Goal: Find specific page/section: Find specific page/section

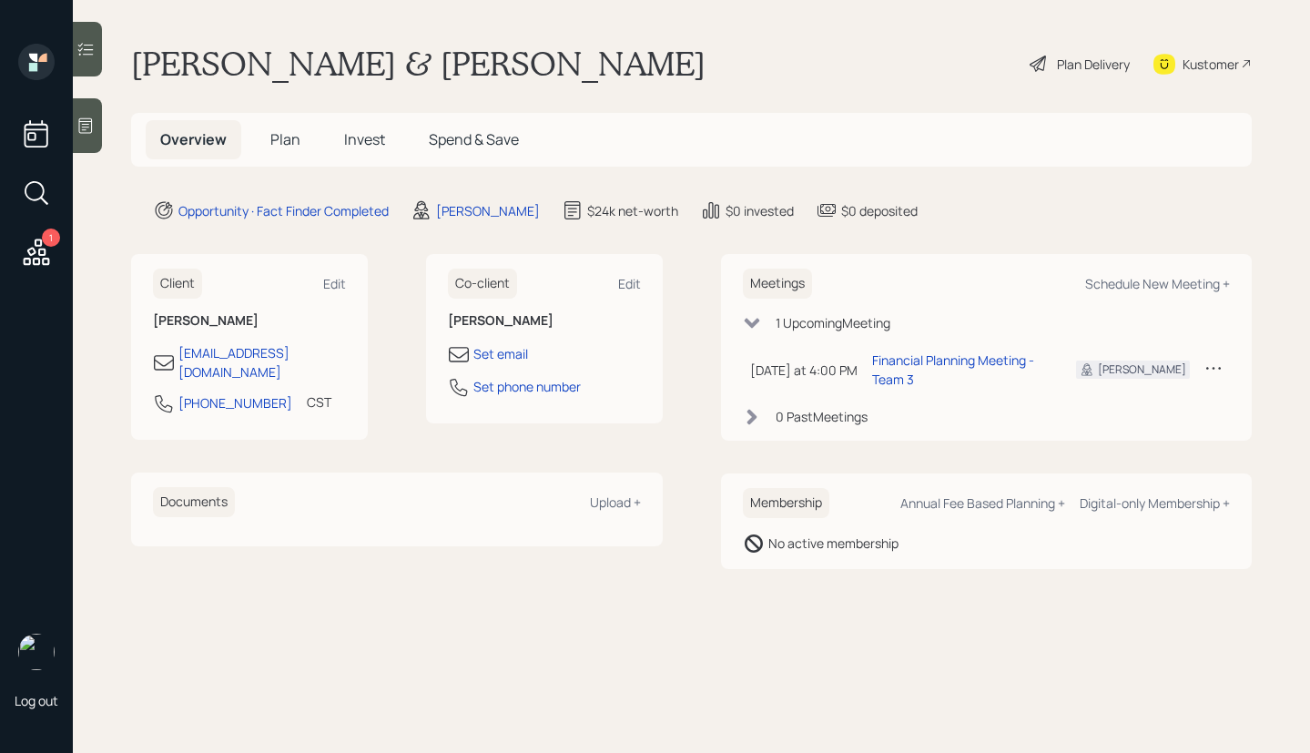
click at [1225, 374] on td at bounding box center [1213, 369] width 33 height 53
click at [1216, 372] on icon at bounding box center [1214, 368] width 18 height 18
click at [1133, 418] on div "Cancel" at bounding box center [1157, 420] width 131 height 17
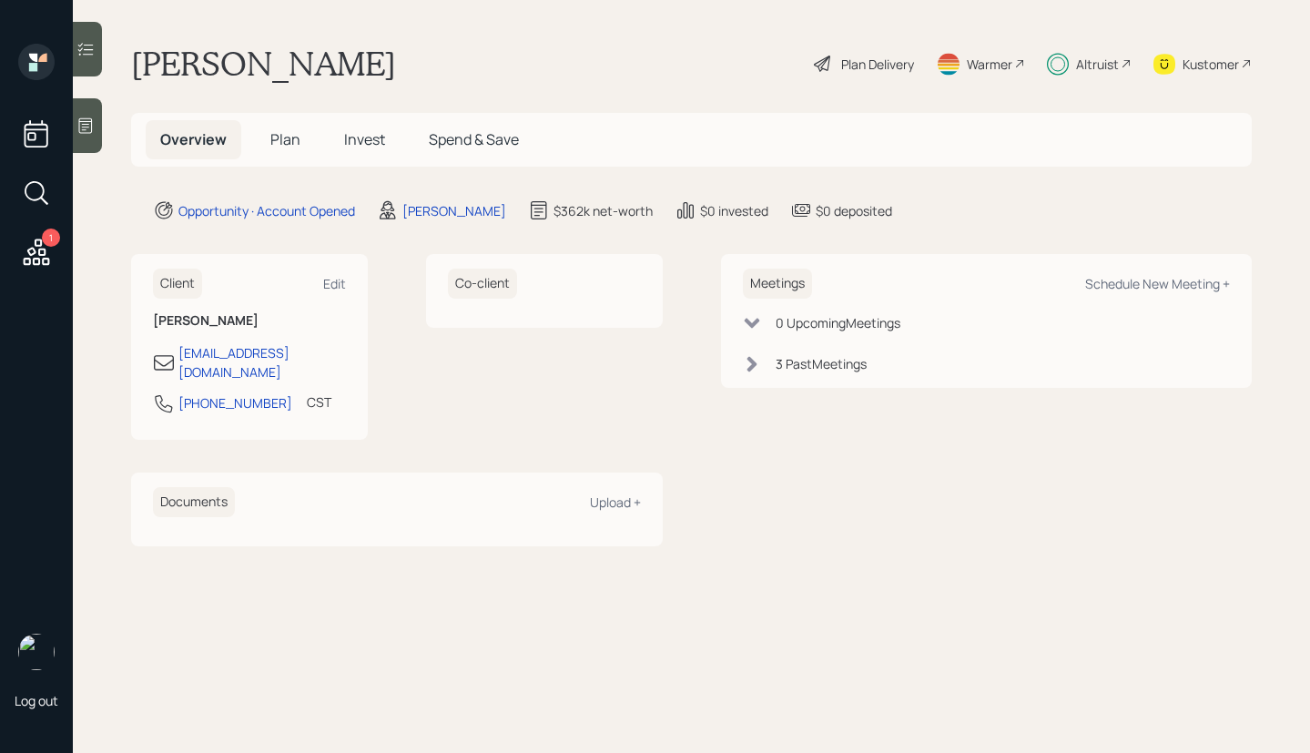
click at [281, 147] on span "Plan" at bounding box center [285, 139] width 30 height 20
